Goal: Task Accomplishment & Management: Complete application form

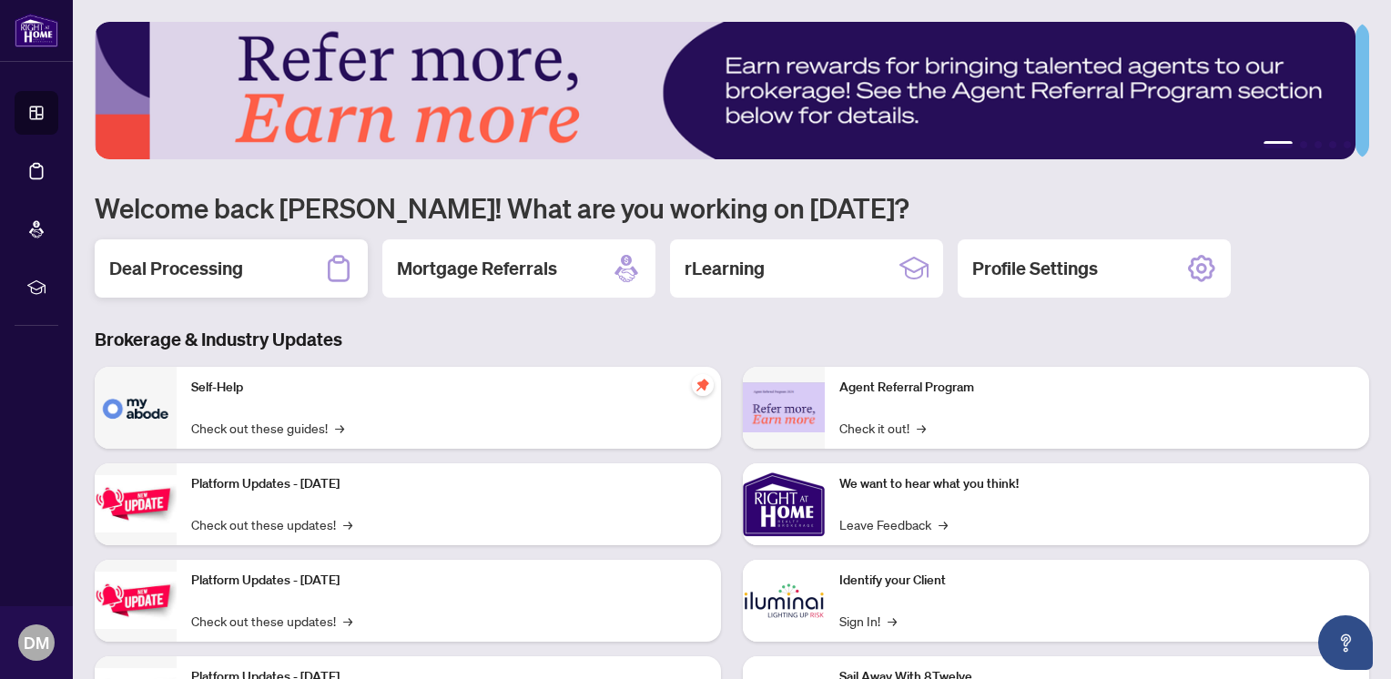
click at [204, 269] on h2 "Deal Processing" at bounding box center [176, 268] width 134 height 25
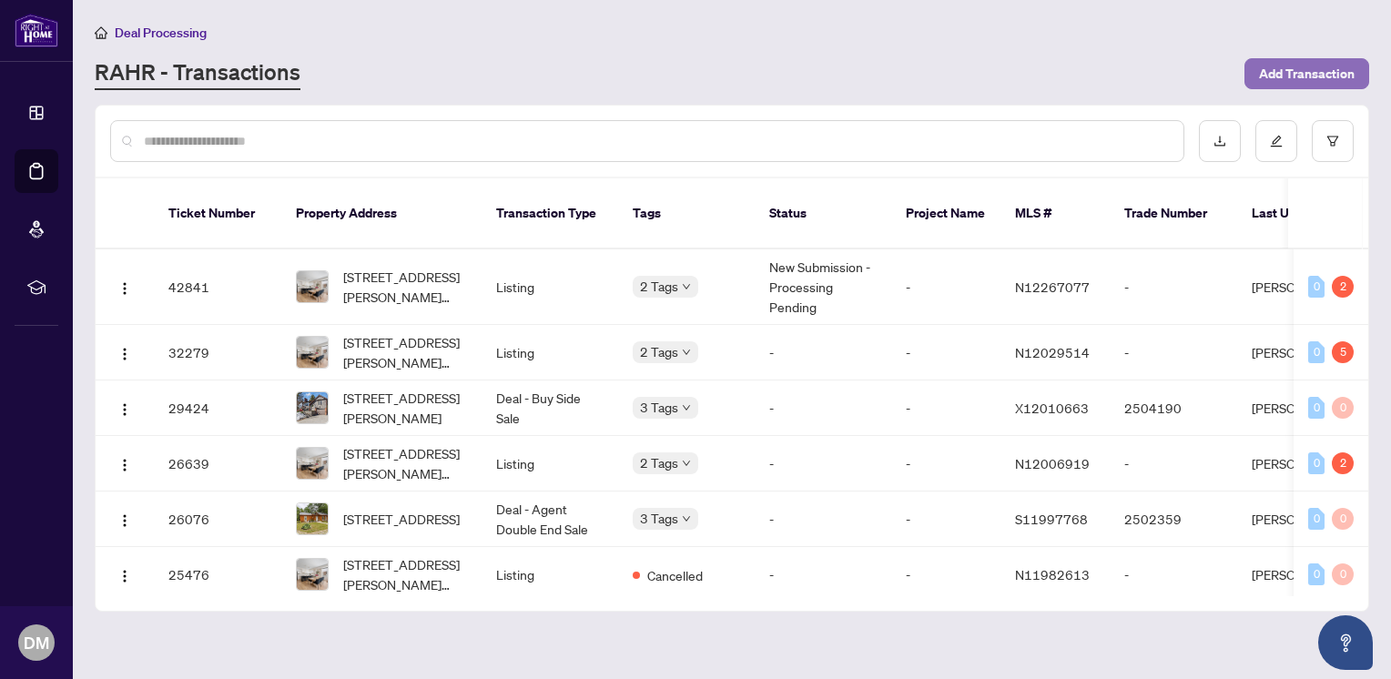
click at [1287, 66] on span "Add Transaction" at bounding box center [1307, 73] width 96 height 29
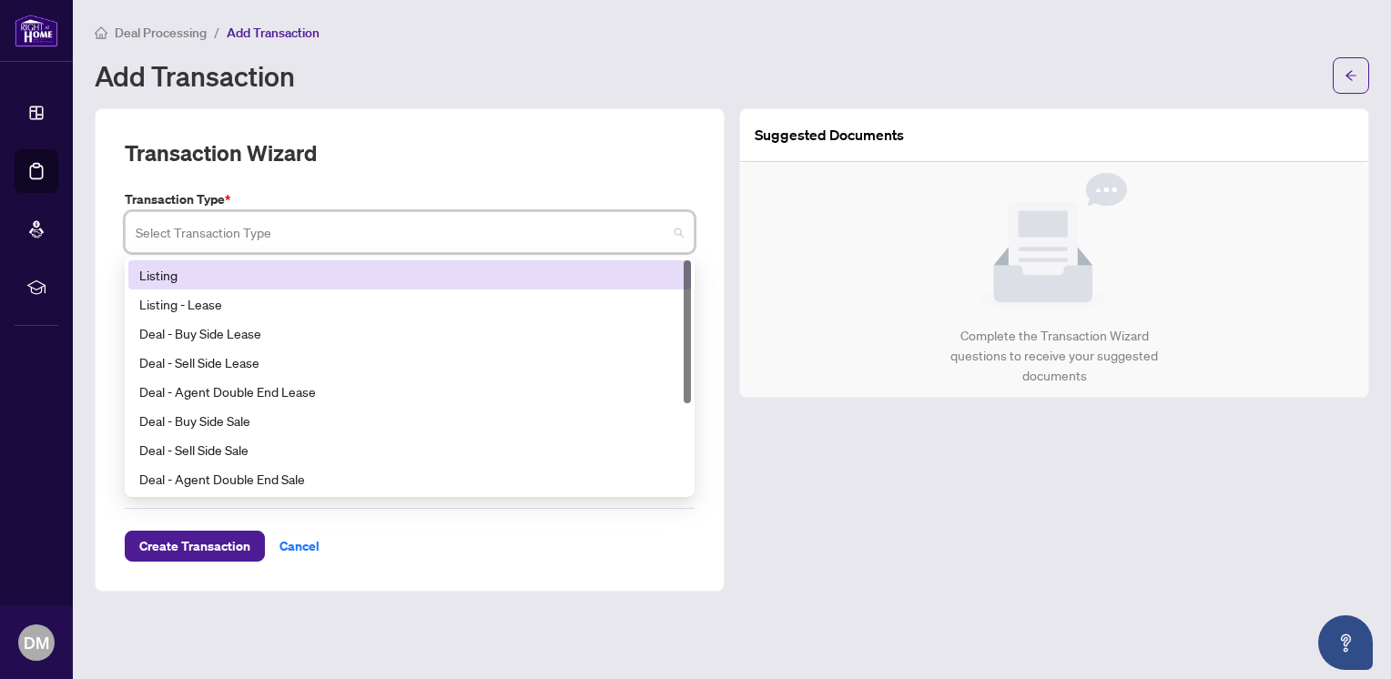
click at [212, 232] on input "search" at bounding box center [402, 235] width 532 height 40
click at [184, 275] on div "Listing" at bounding box center [409, 275] width 541 height 20
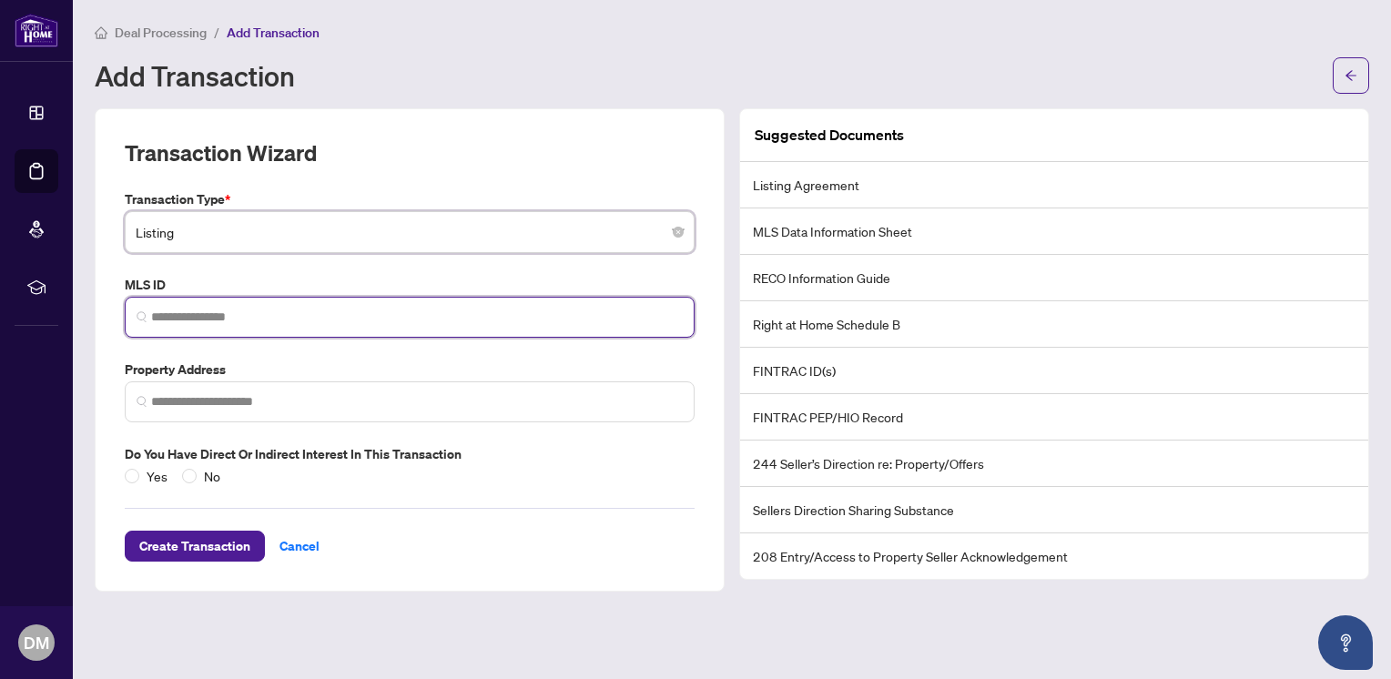
click at [200, 309] on input "search" at bounding box center [417, 317] width 532 height 19
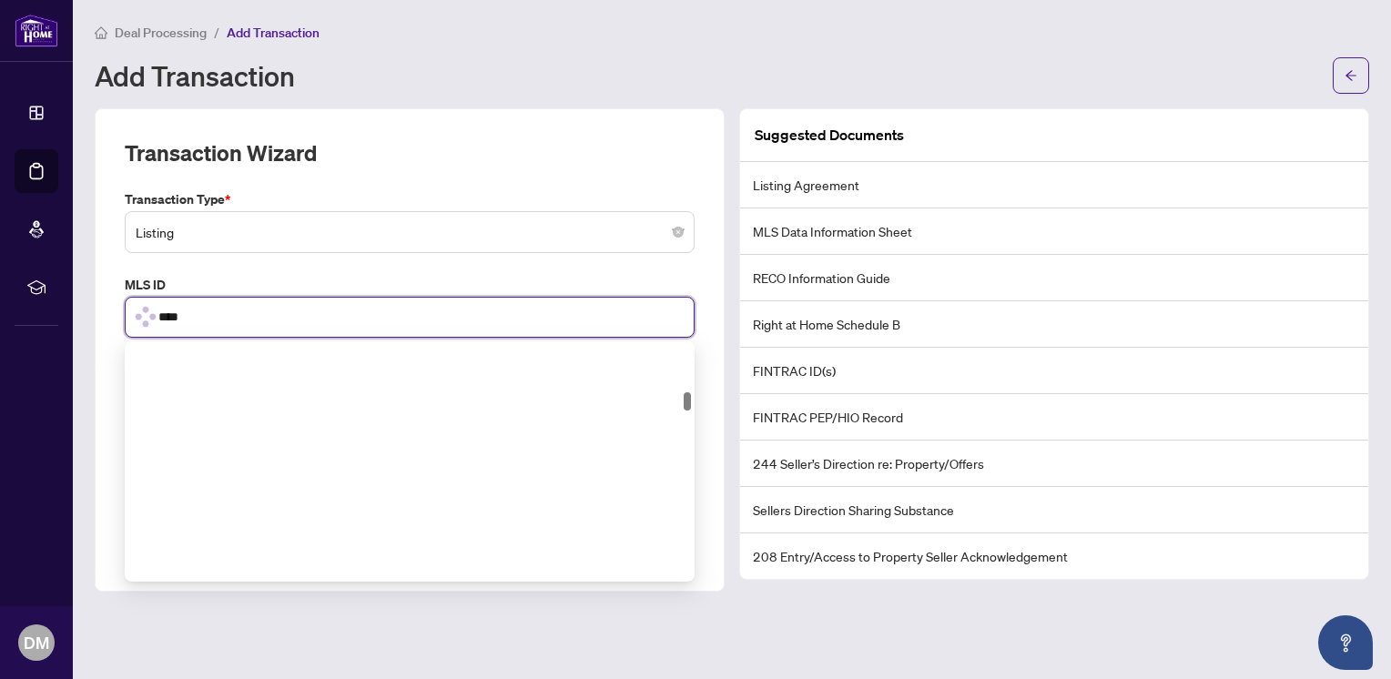
scroll to position [650, 0]
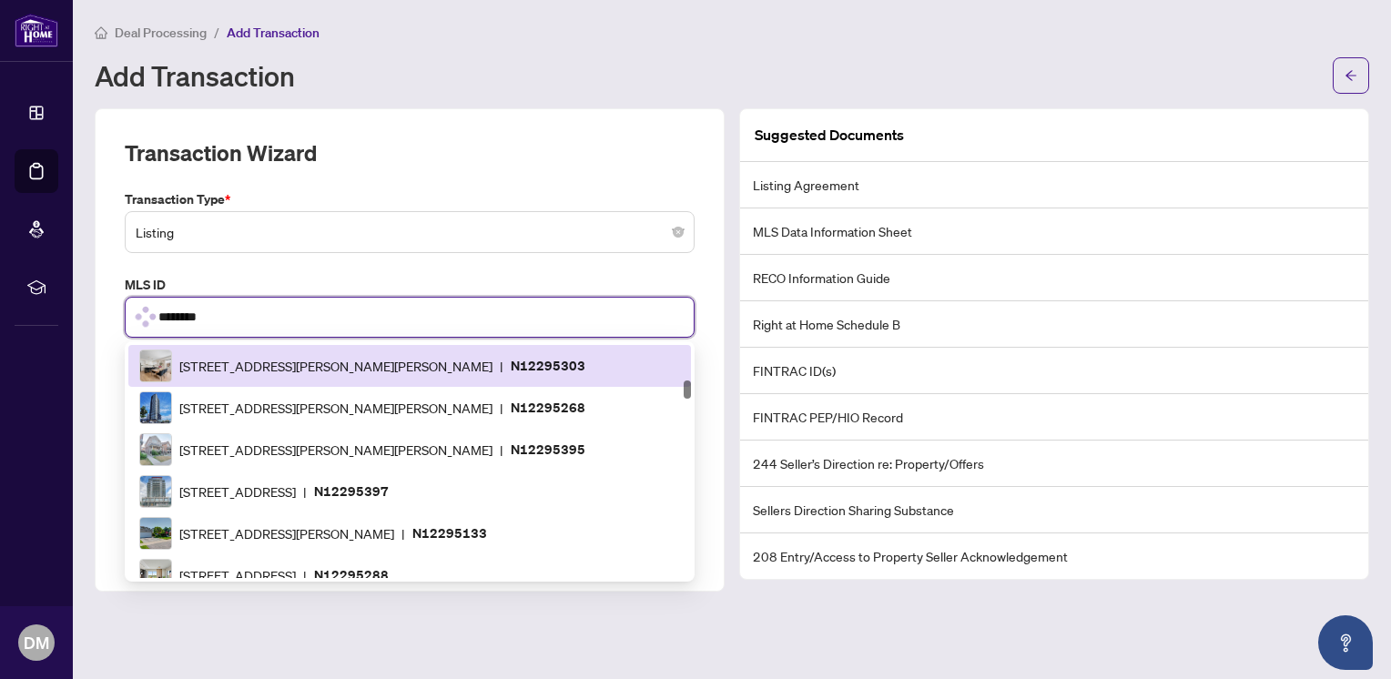
type input "*********"
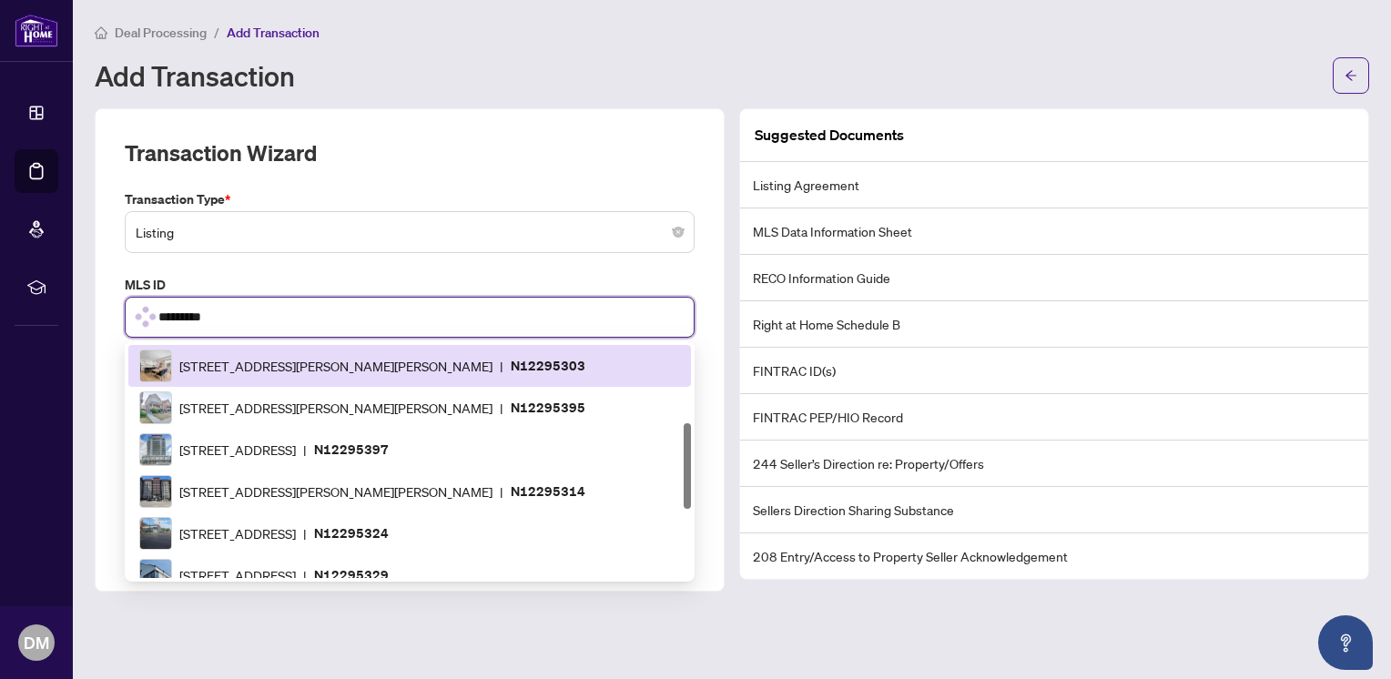
scroll to position [0, 0]
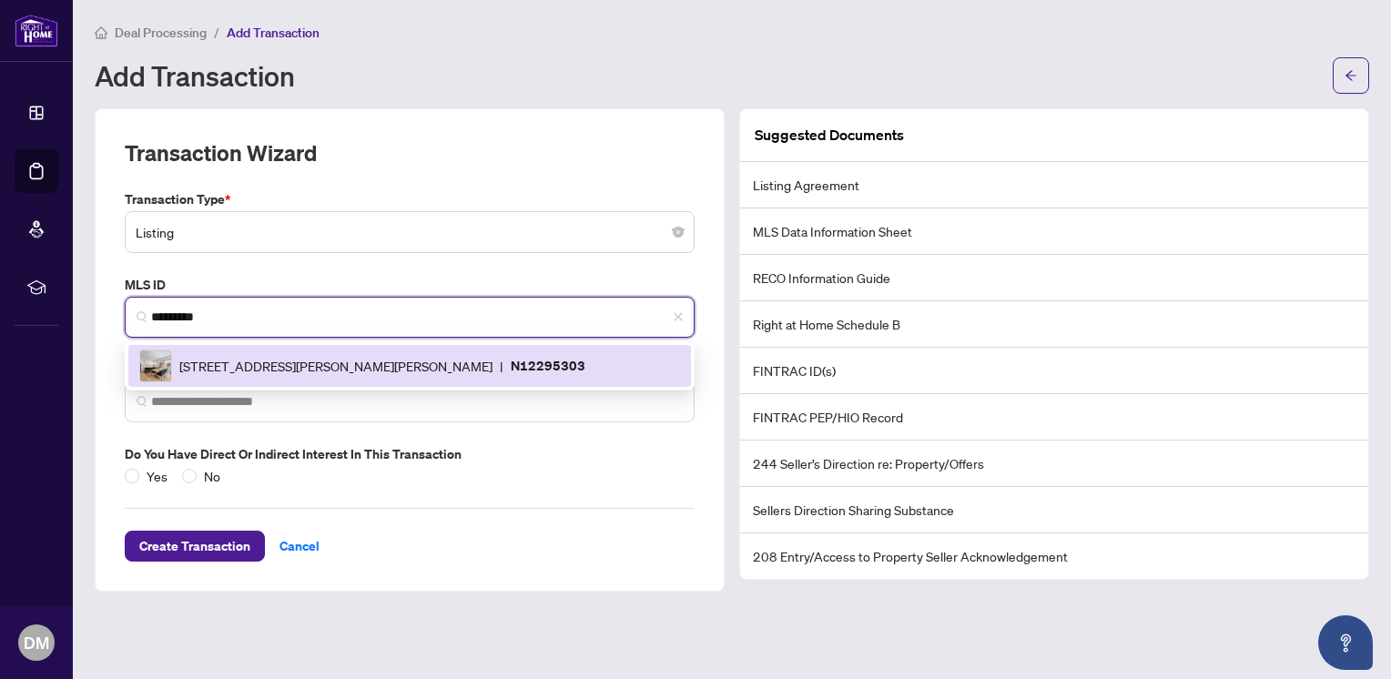
click at [217, 361] on span "[STREET_ADDRESS][PERSON_NAME][PERSON_NAME]" at bounding box center [335, 366] width 313 height 20
type input "**********"
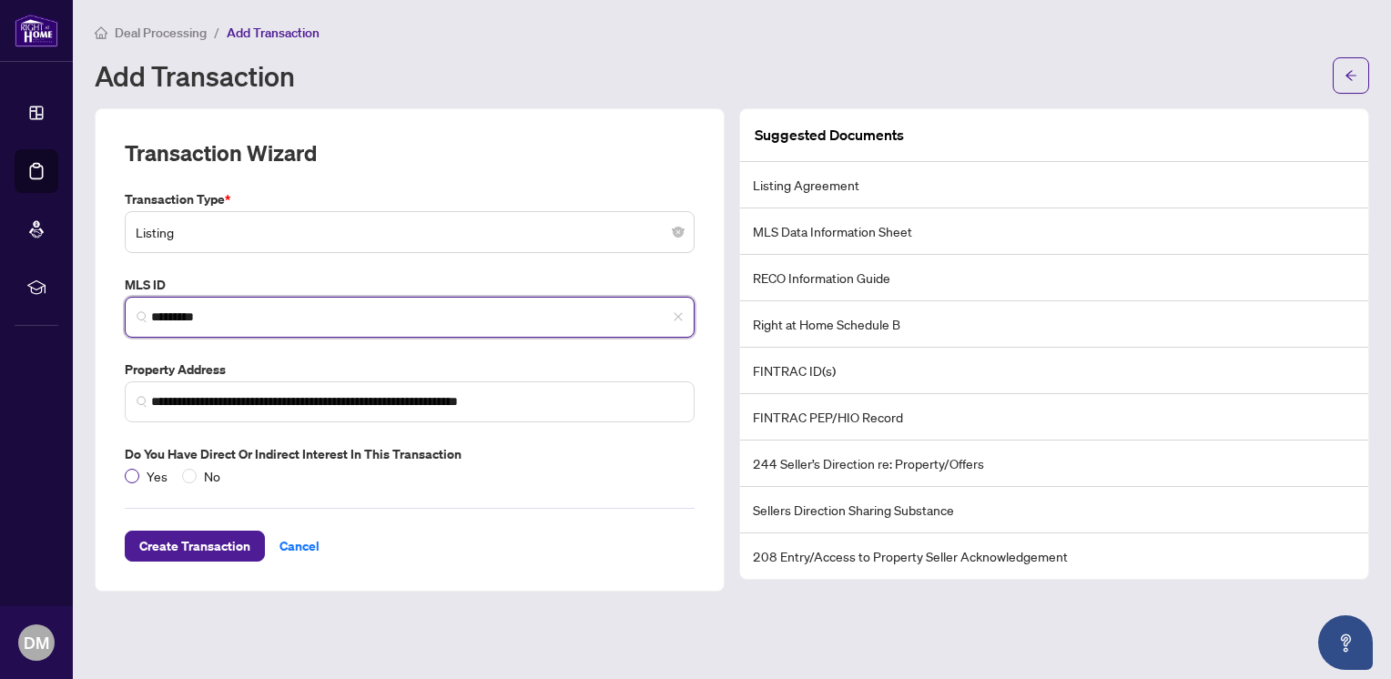
type input "*********"
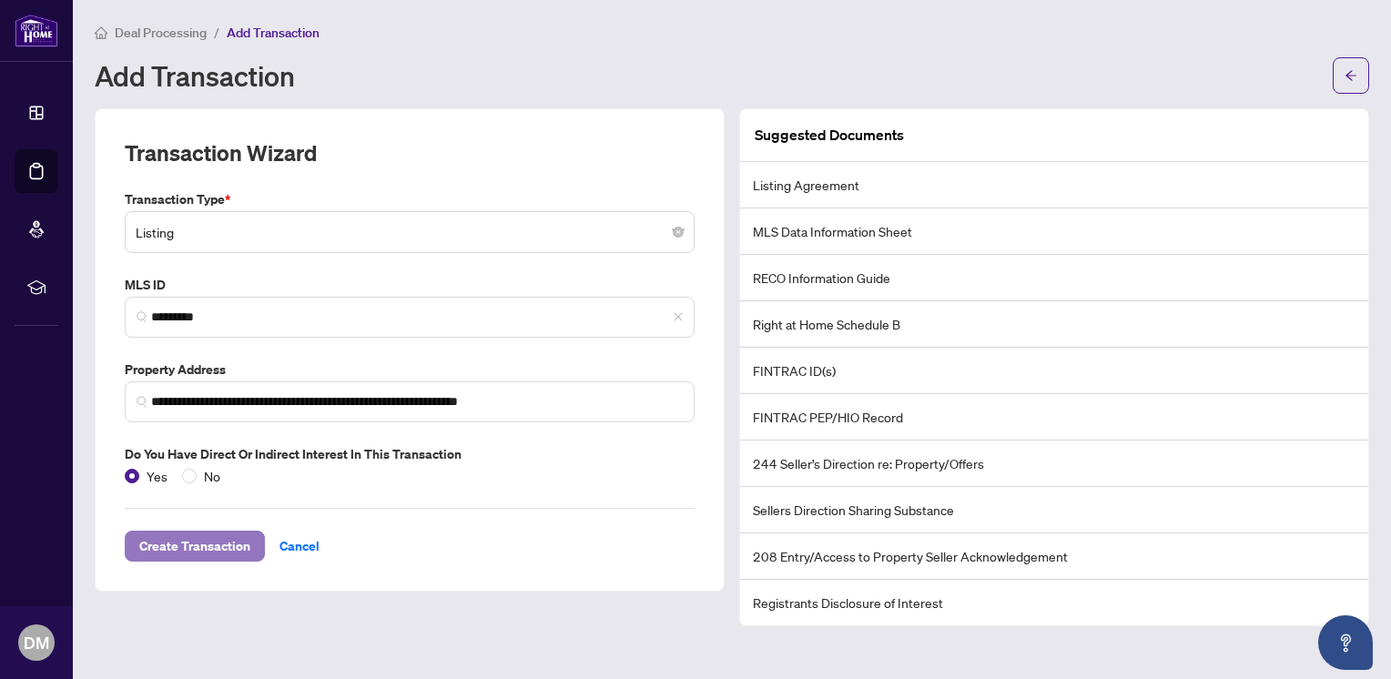
click at [172, 537] on span "Create Transaction" at bounding box center [194, 546] width 111 height 29
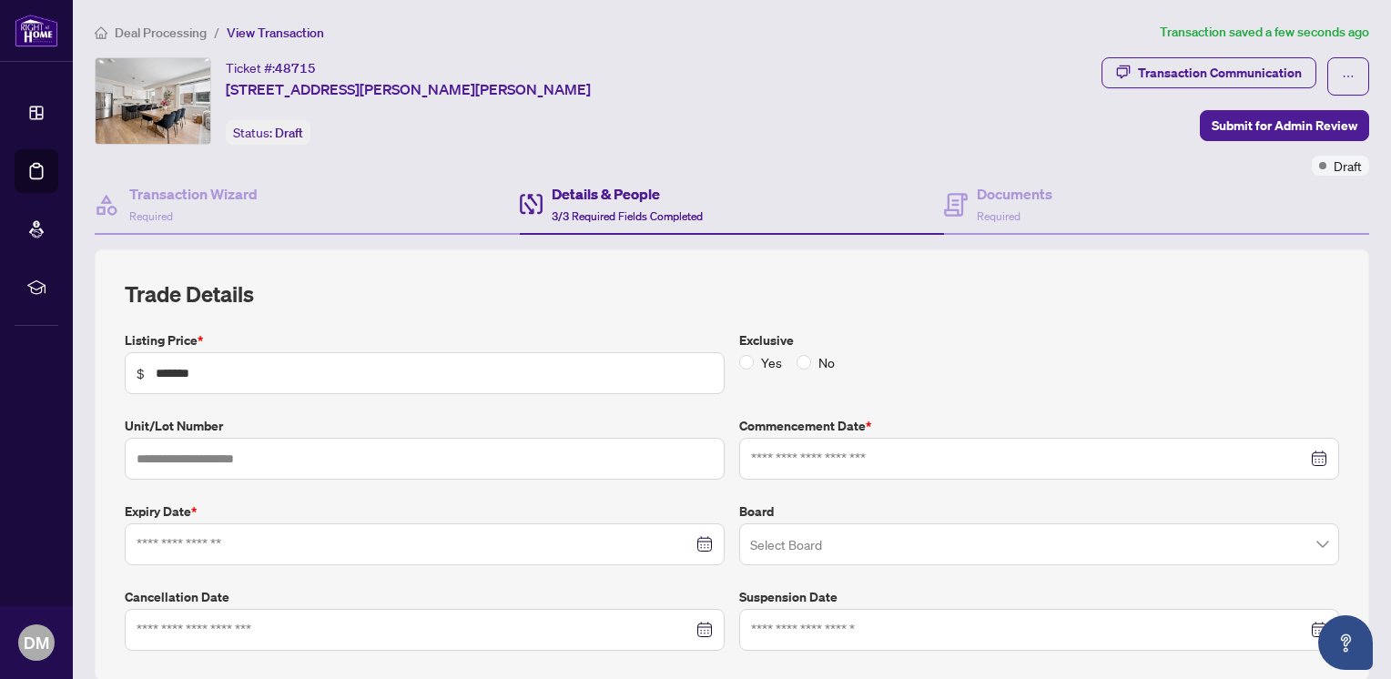
type input "**********"
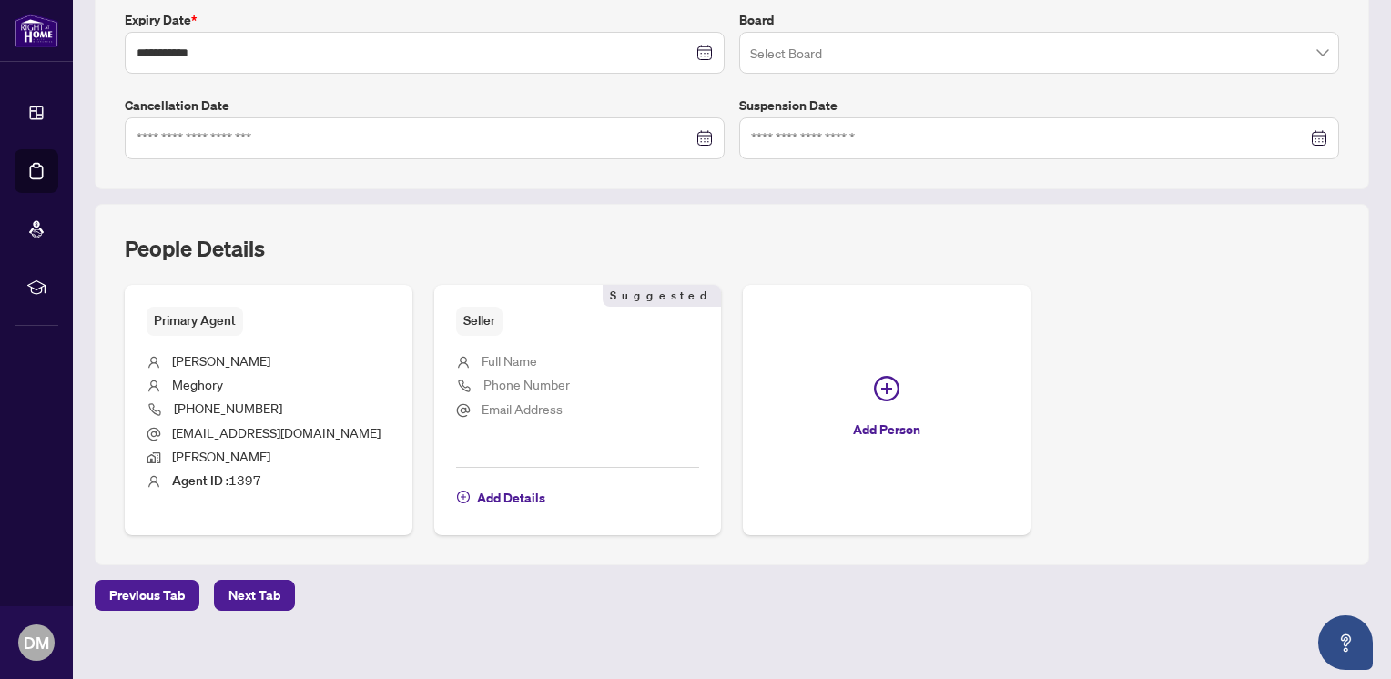
scroll to position [503, 0]
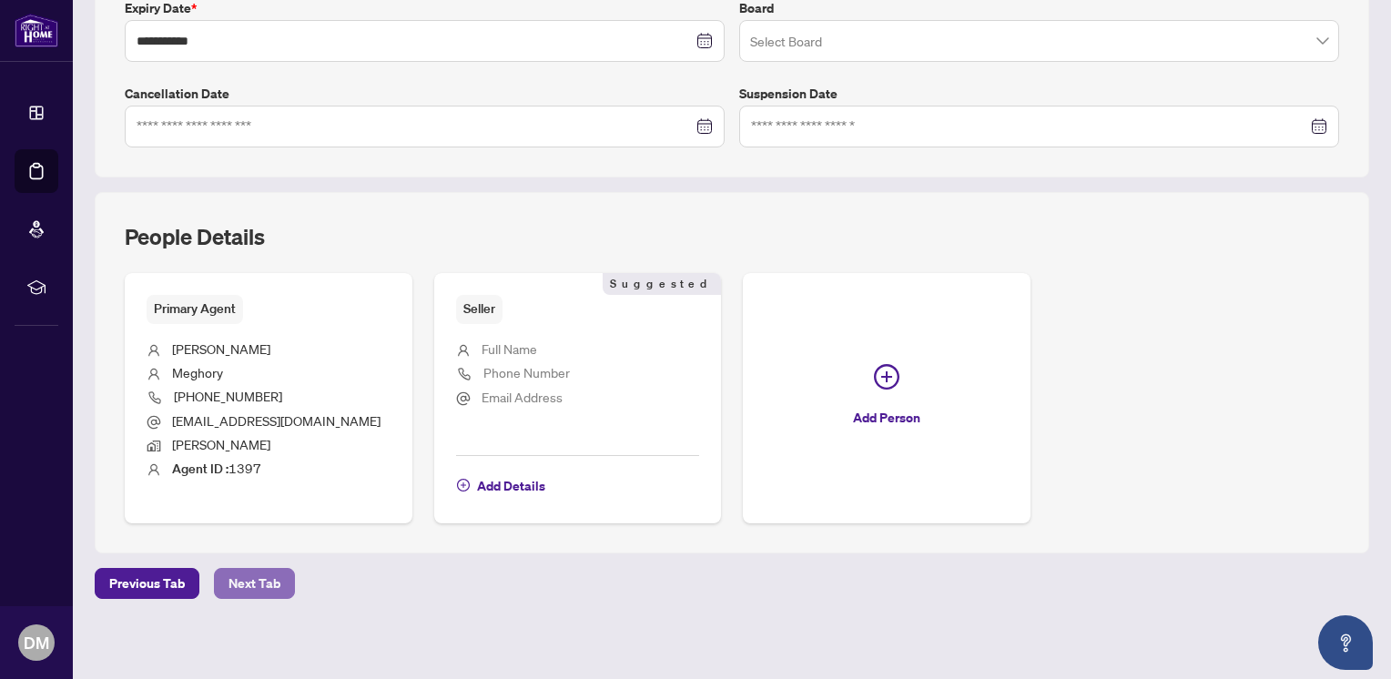
click at [263, 581] on span "Next Tab" at bounding box center [254, 583] width 52 height 29
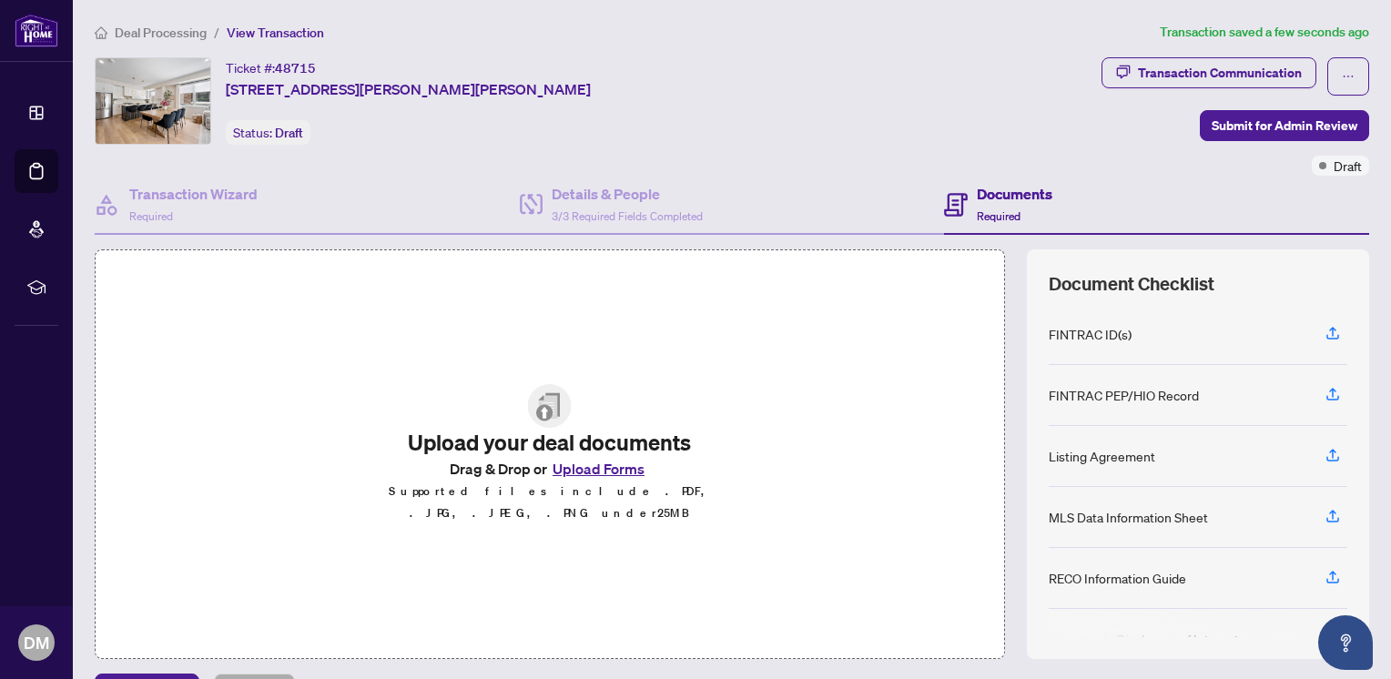
click at [579, 476] on button "Upload Forms" at bounding box center [598, 469] width 103 height 24
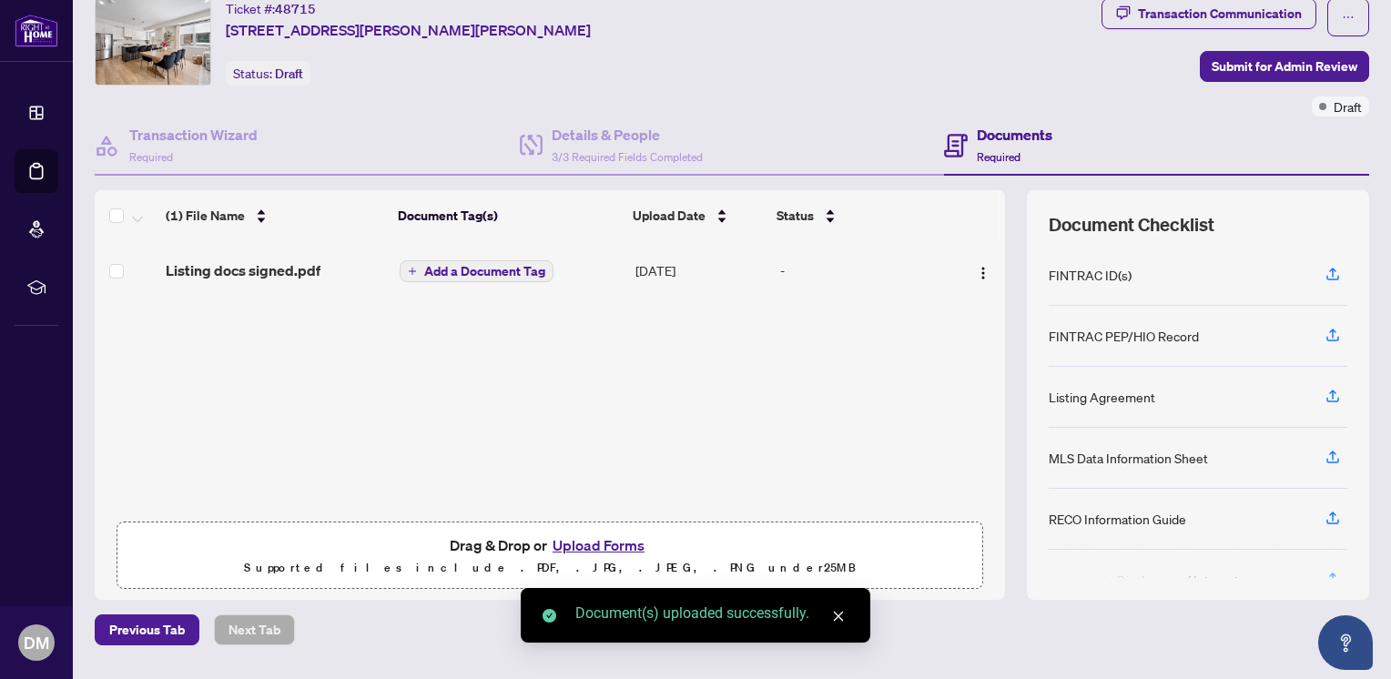
scroll to position [107, 0]
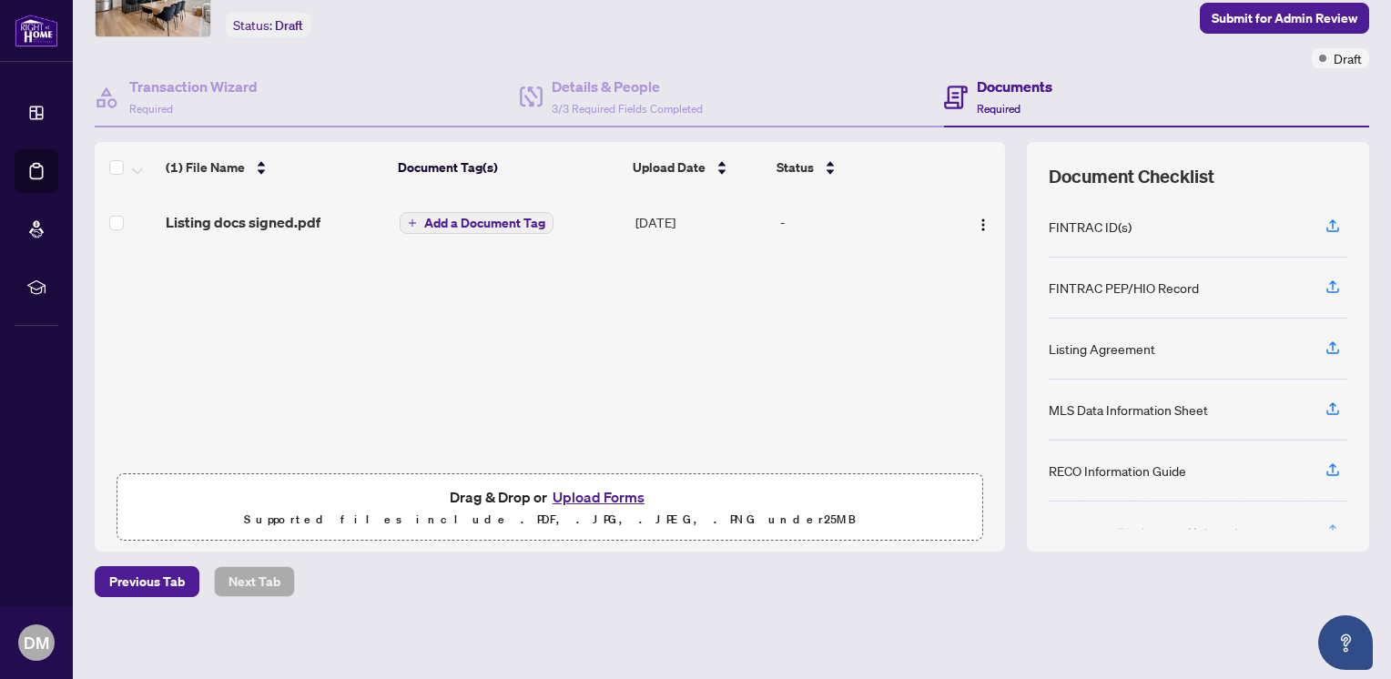
click at [456, 217] on span "Add a Document Tag" at bounding box center [484, 223] width 121 height 13
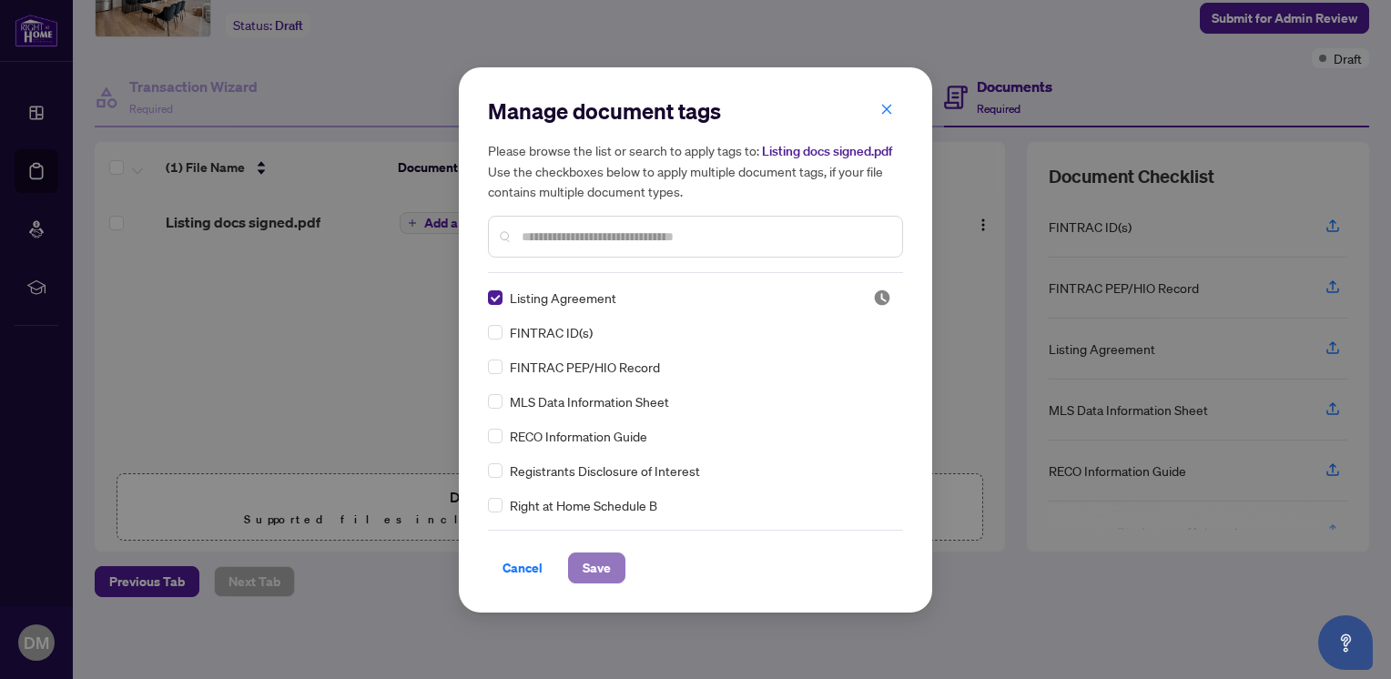
click at [603, 573] on span "Save" at bounding box center [597, 567] width 28 height 29
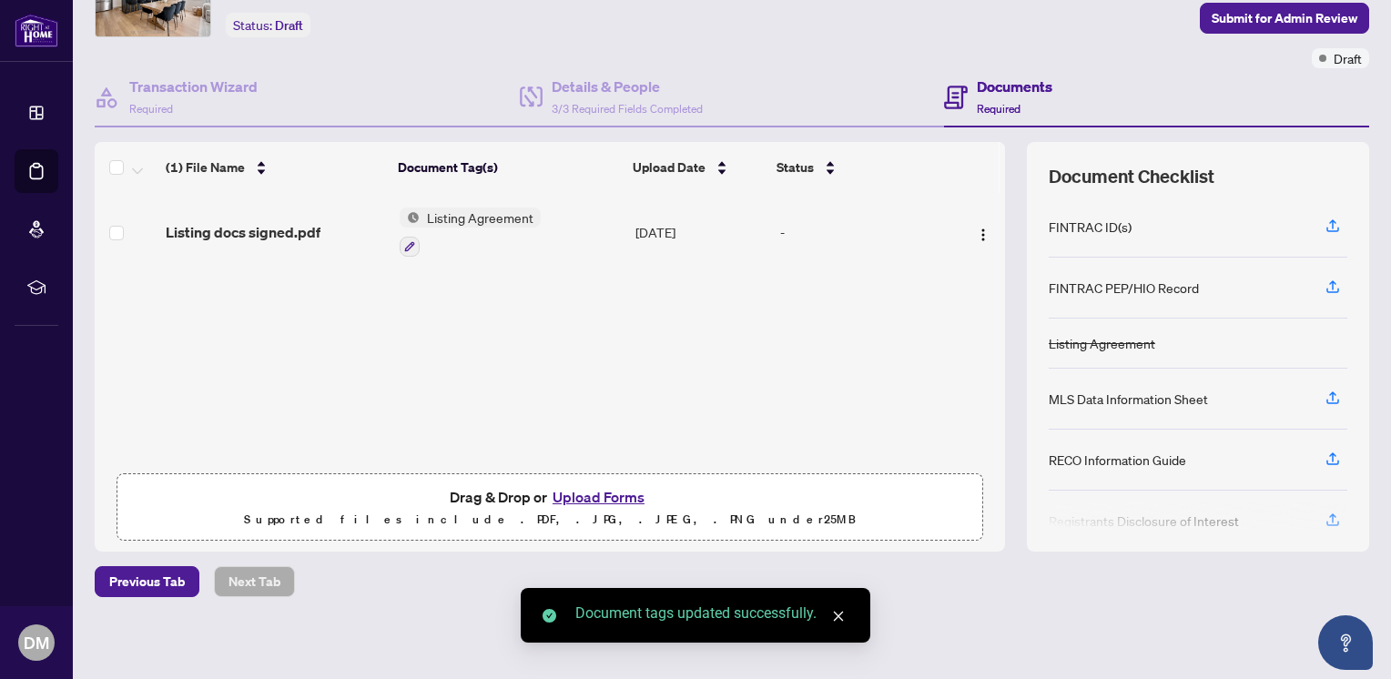
click at [458, 214] on span "Listing Agreement" at bounding box center [480, 218] width 121 height 20
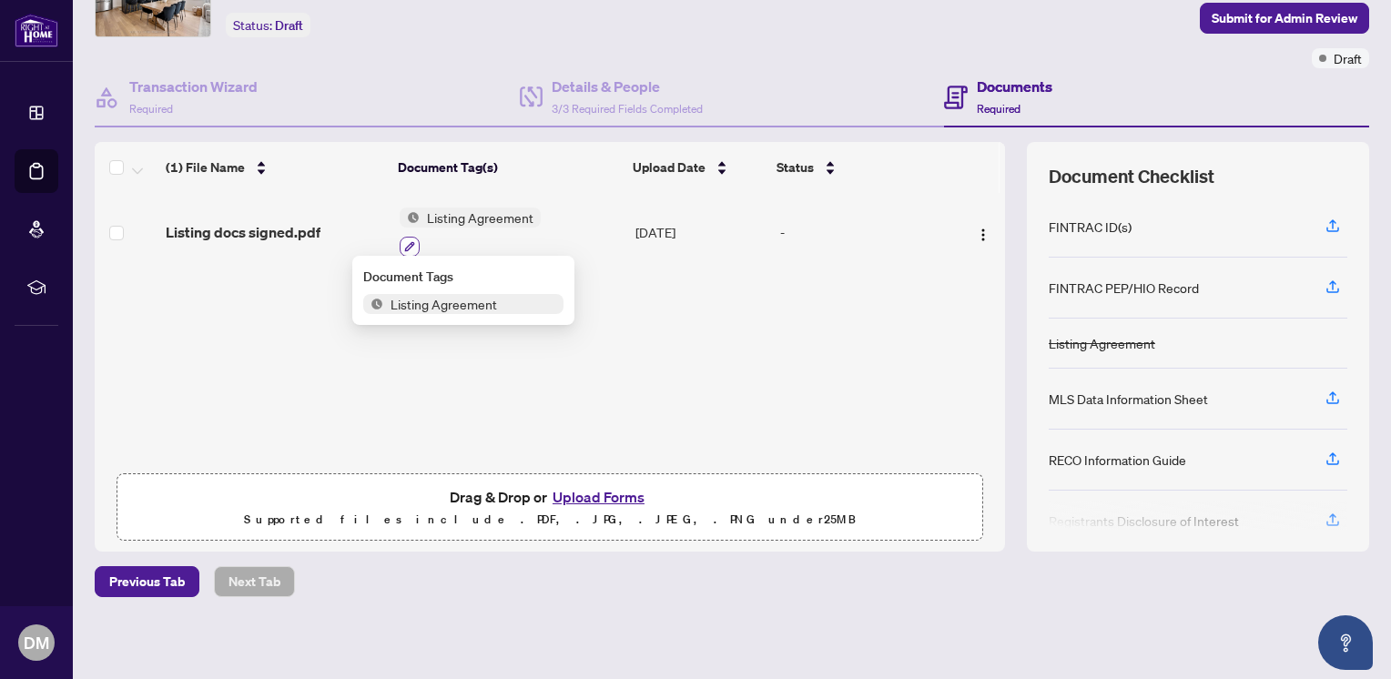
click at [404, 241] on icon "button" at bounding box center [409, 246] width 11 height 11
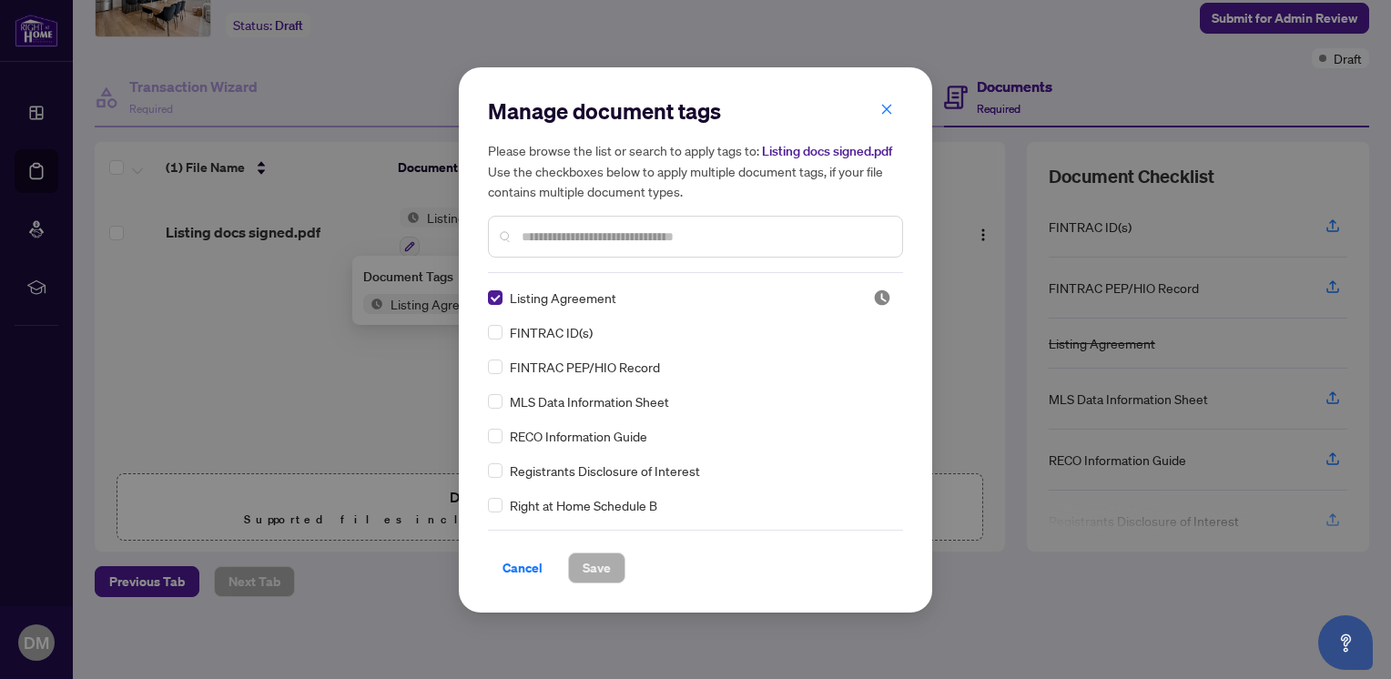
click at [608, 230] on input "text" at bounding box center [705, 237] width 366 height 20
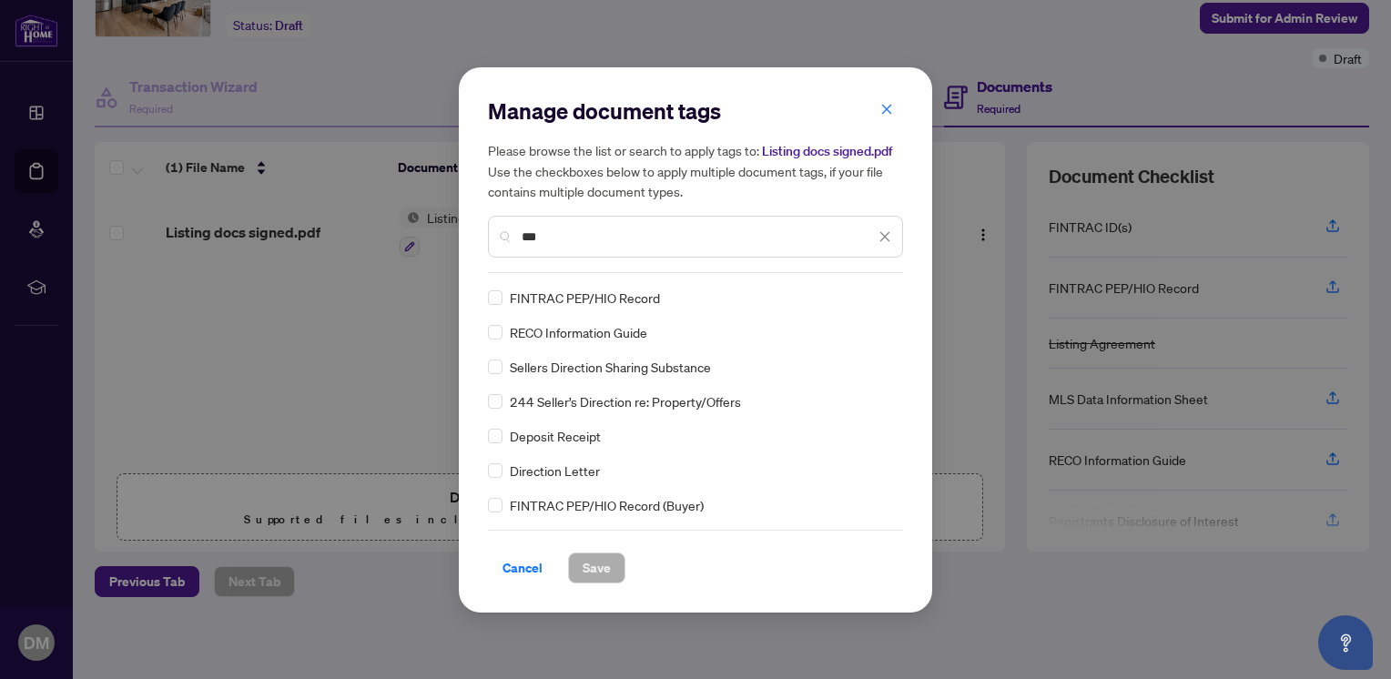
type input "***"
click at [594, 553] on span "Save" at bounding box center [597, 567] width 28 height 29
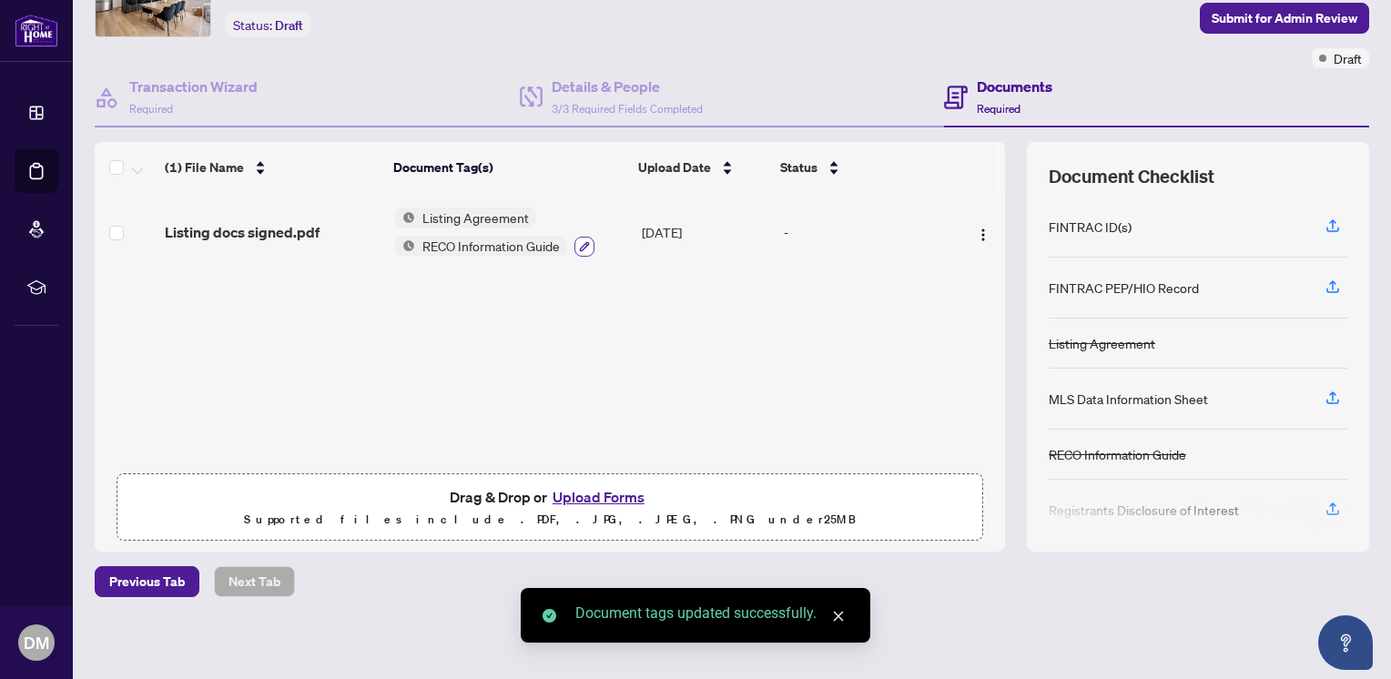
click at [580, 241] on icon "button" at bounding box center [585, 246] width 10 height 10
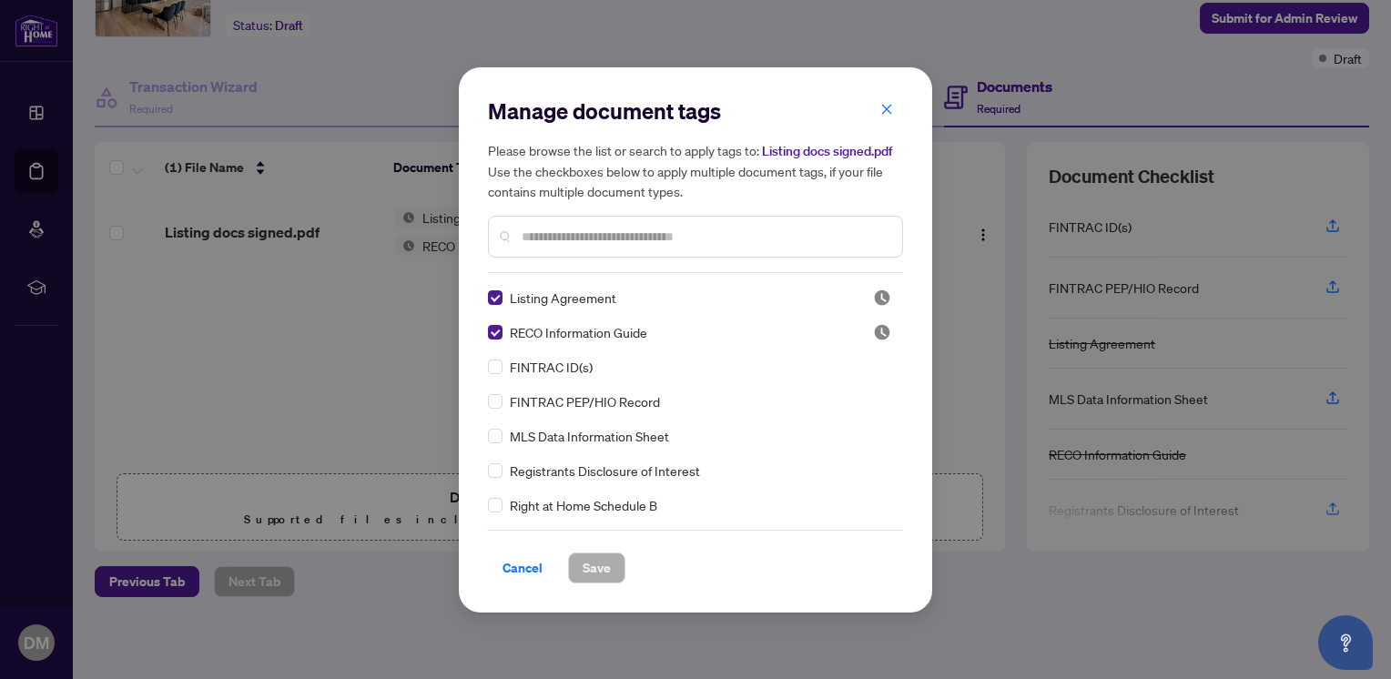
click at [579, 236] on input "text" at bounding box center [705, 237] width 366 height 20
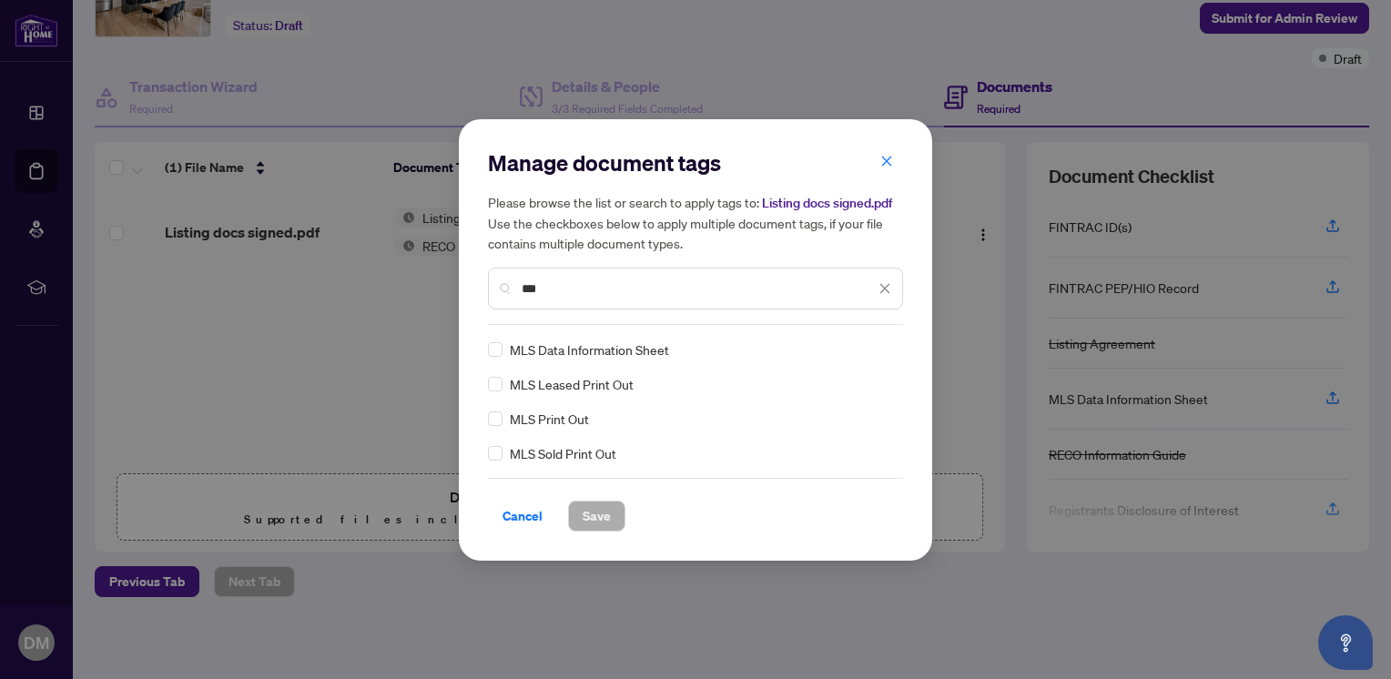
type input "***"
click at [588, 513] on span "Save" at bounding box center [597, 516] width 28 height 29
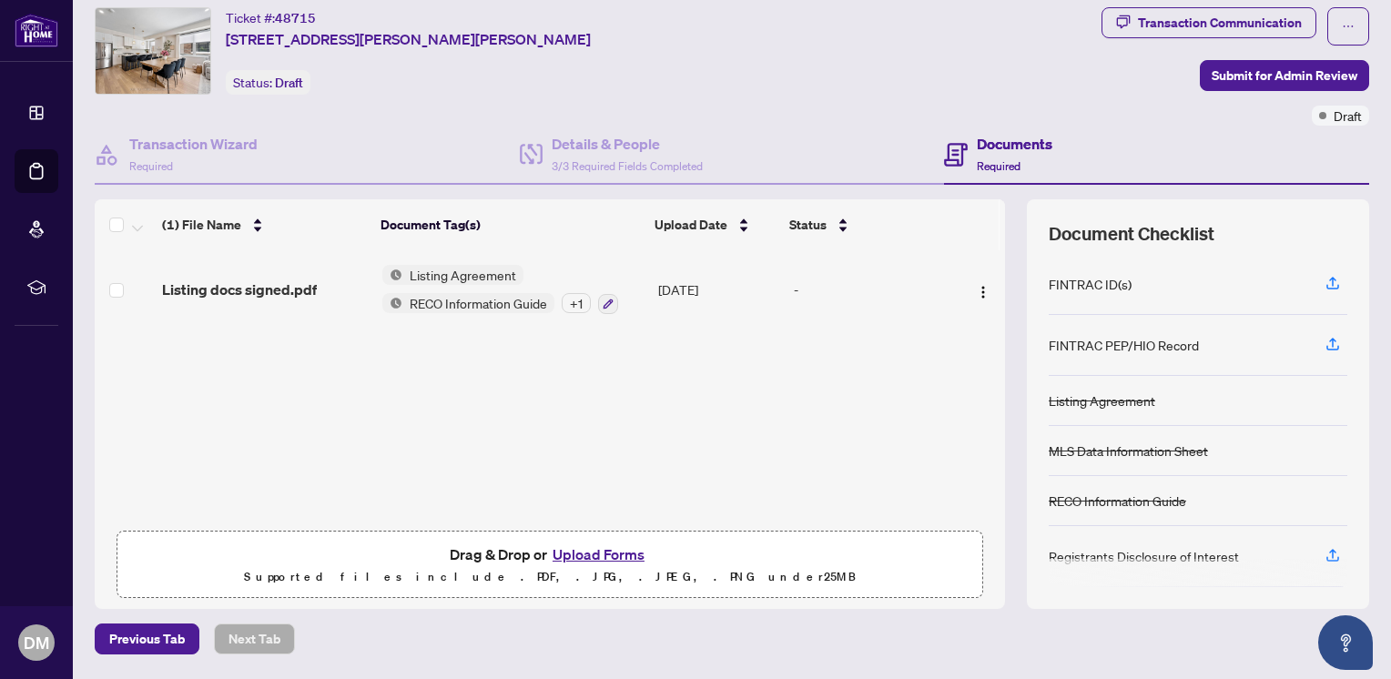
scroll to position [0, 0]
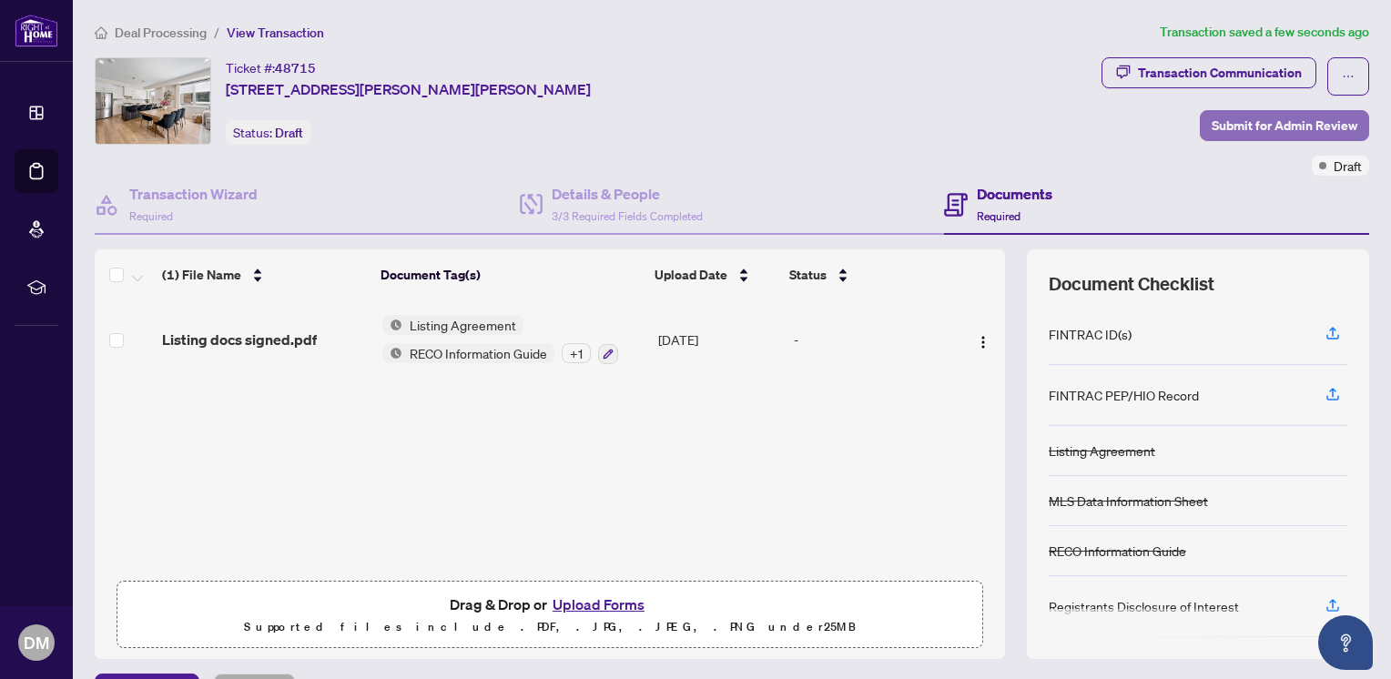
click at [1229, 128] on span "Submit for Admin Review" at bounding box center [1285, 125] width 146 height 29
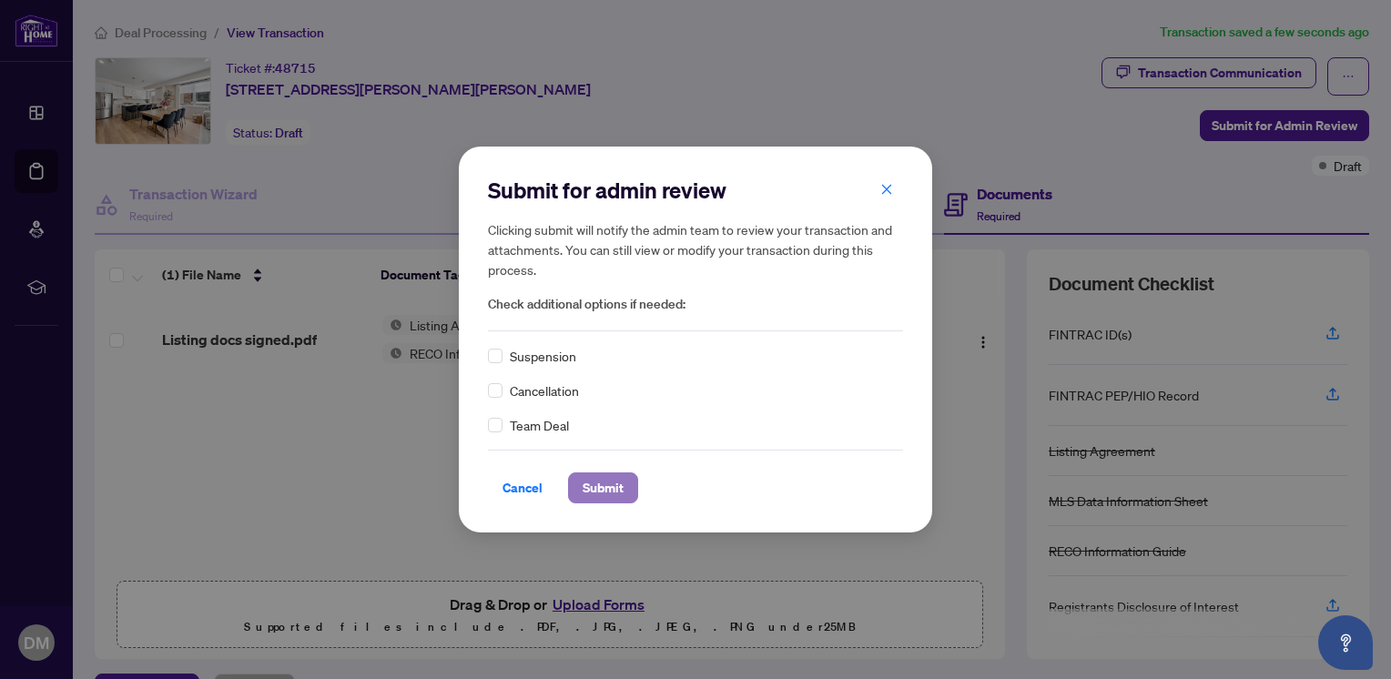
click at [606, 492] on span "Submit" at bounding box center [603, 487] width 41 height 29
